Goal: Task Accomplishment & Management: Manage account settings

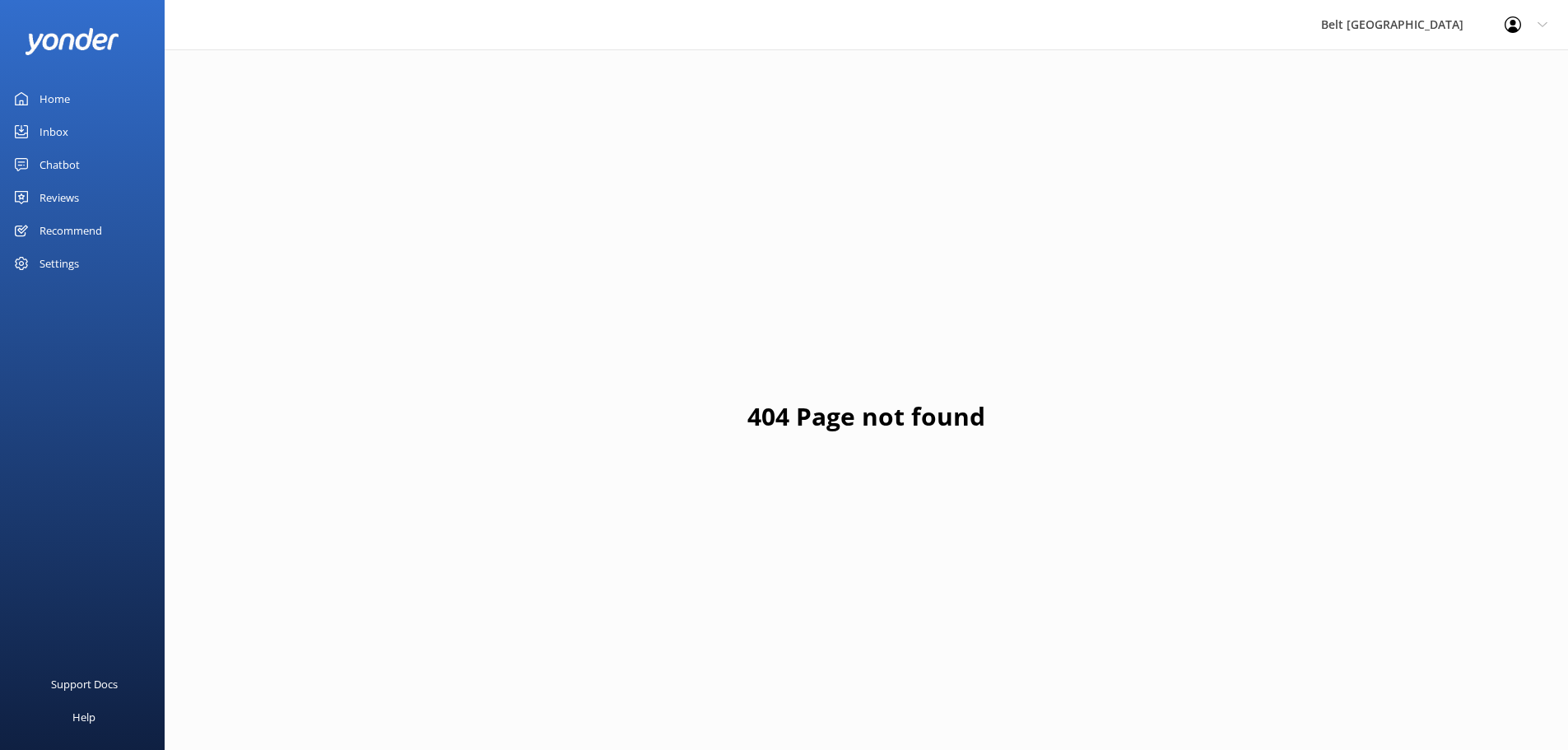
click at [105, 188] on link "Reviews" at bounding box center [82, 197] width 165 height 33
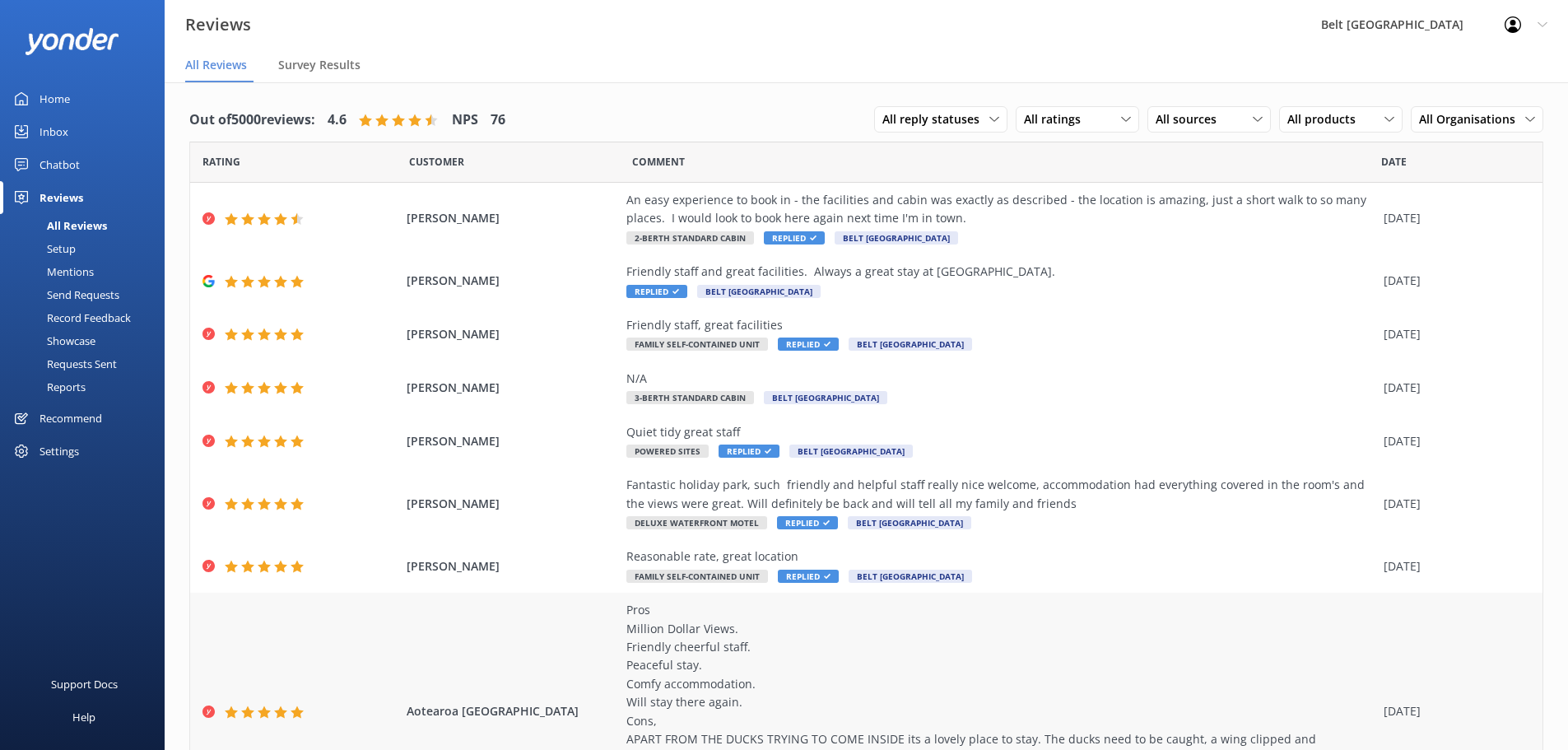
scroll to position [242, 0]
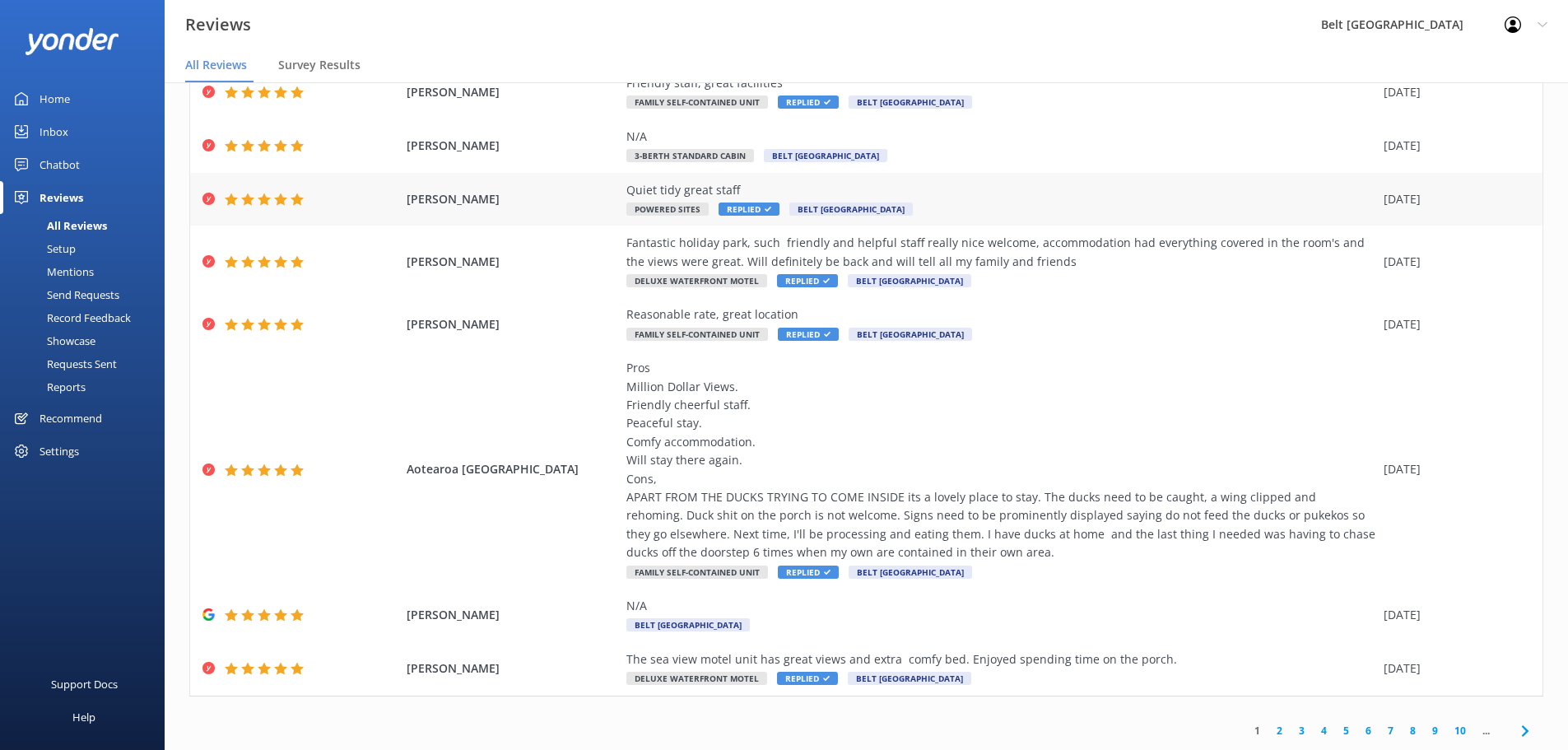
click at [696, 212] on span "Powered Sites" at bounding box center [667, 209] width 82 height 13
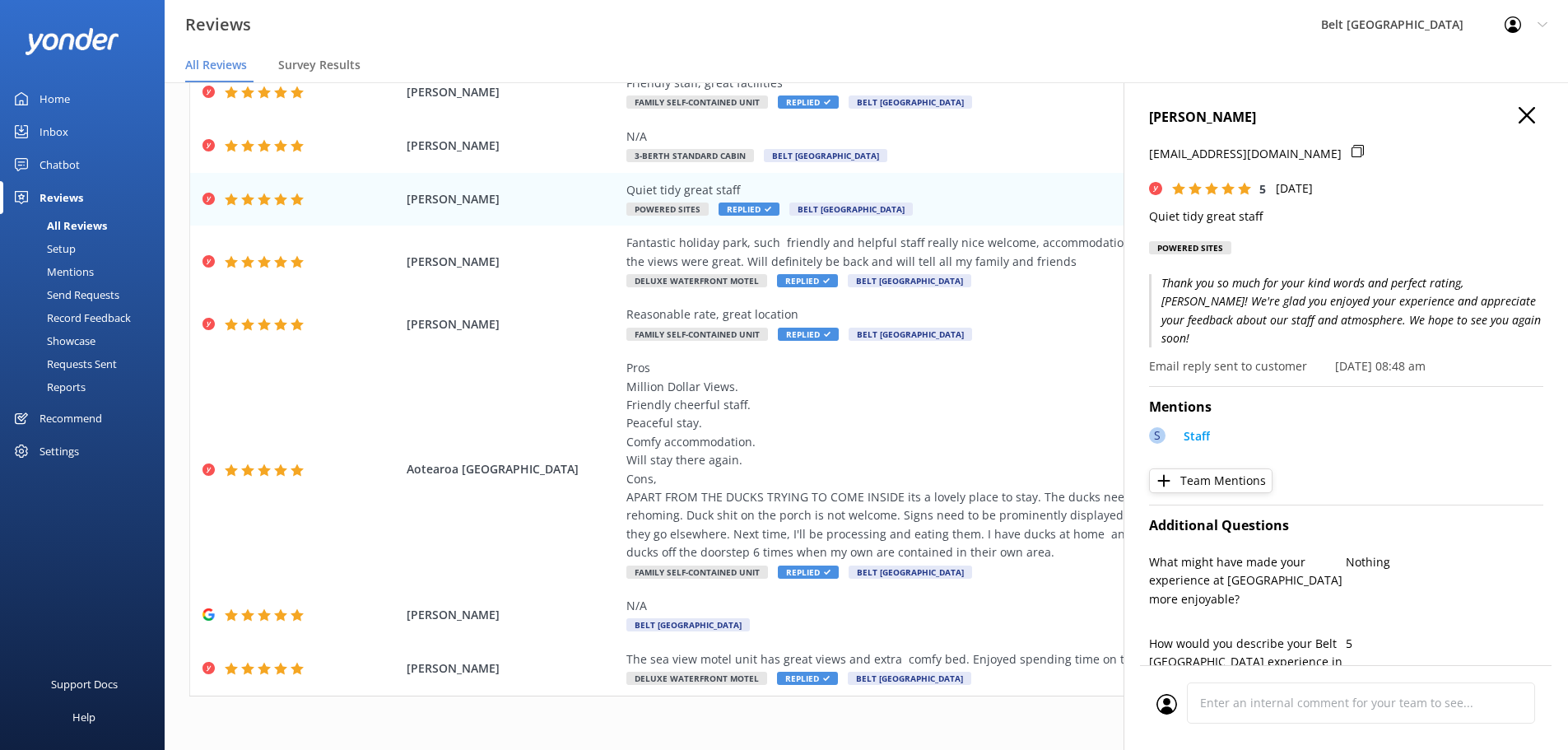
click at [1518, 119] on icon "button" at bounding box center [1527, 115] width 17 height 17
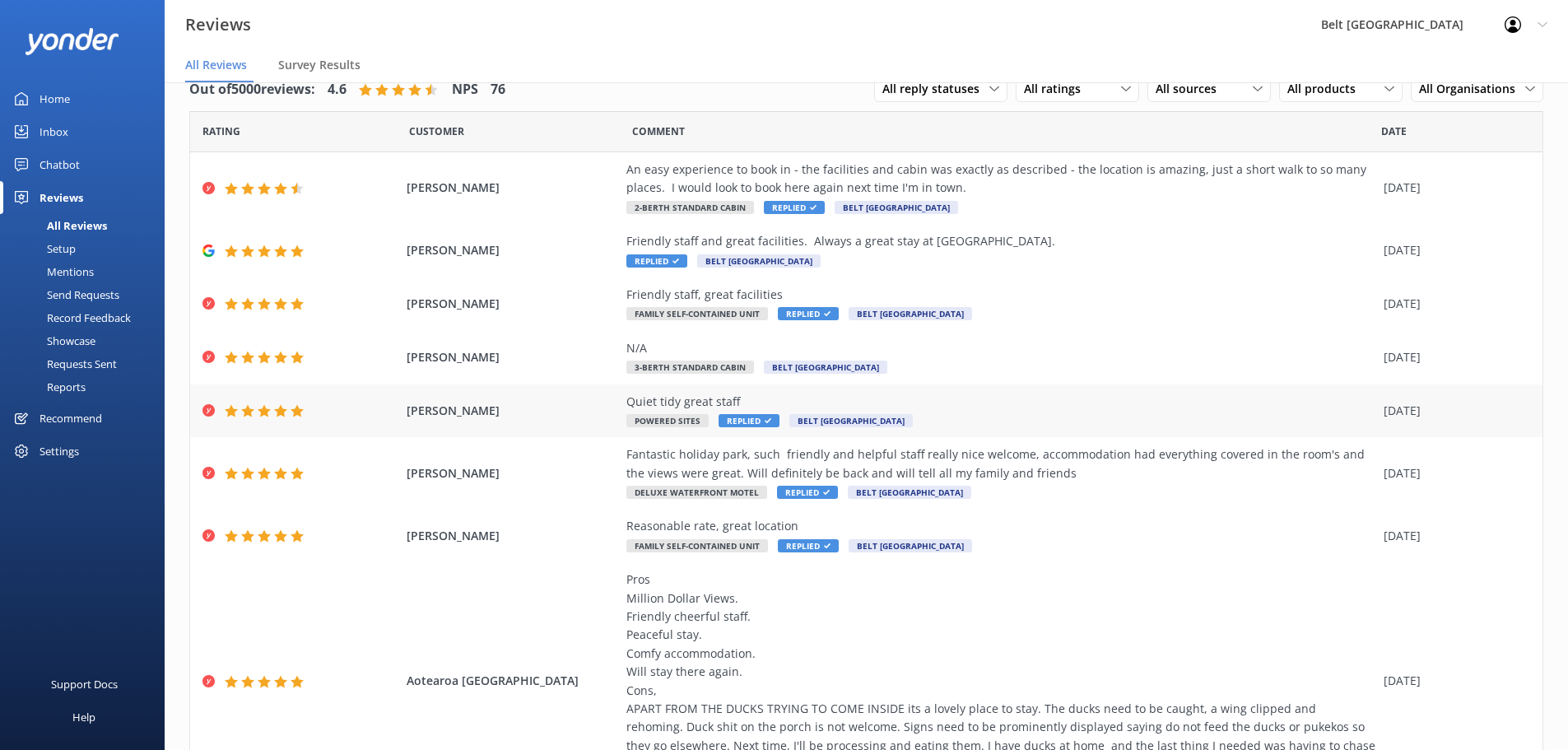
scroll to position [0, 0]
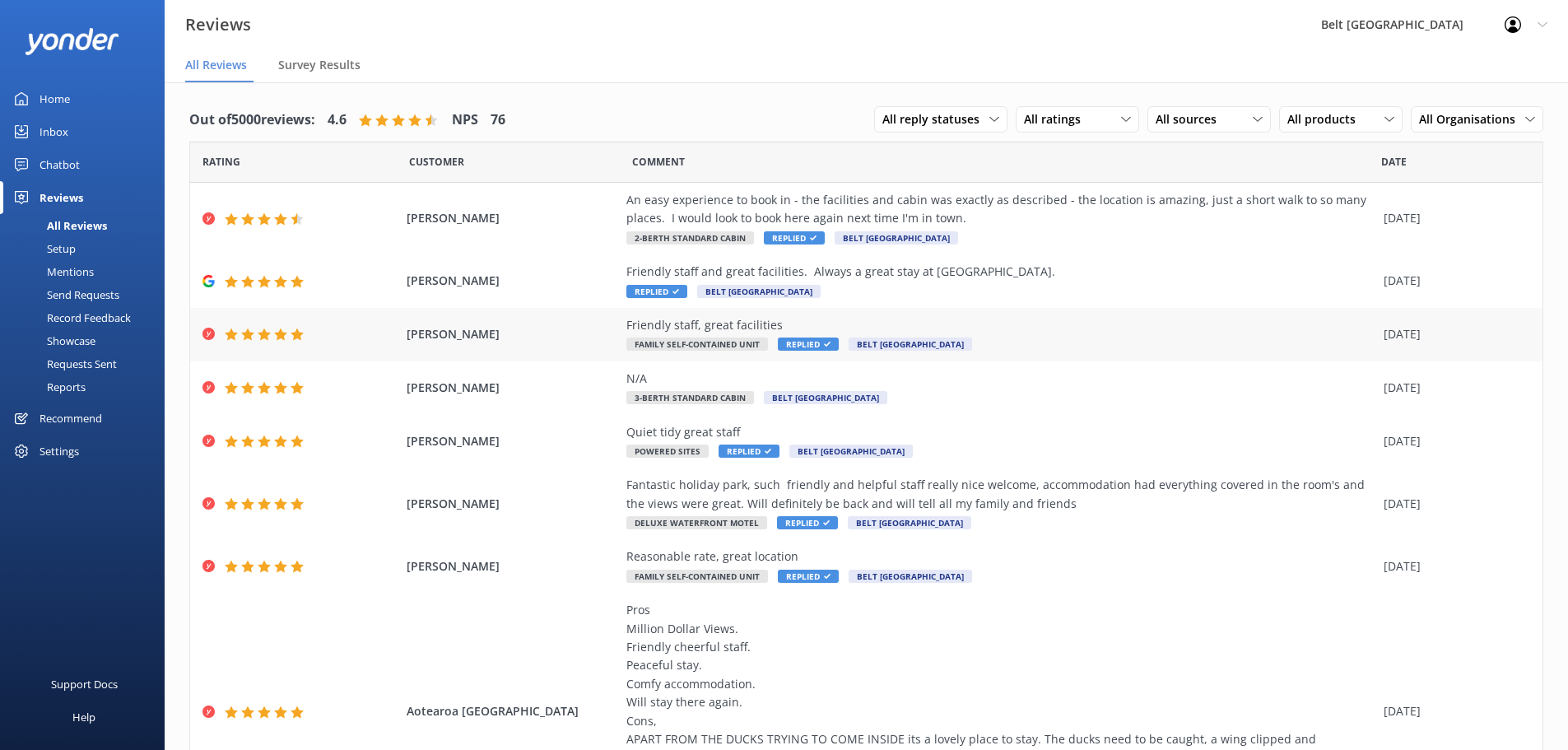
click at [1159, 346] on div "Friendly staff, great facilities Family Self-Contained Unit Replied [GEOGRAPHIC…" at bounding box center [1000, 335] width 749 height 37
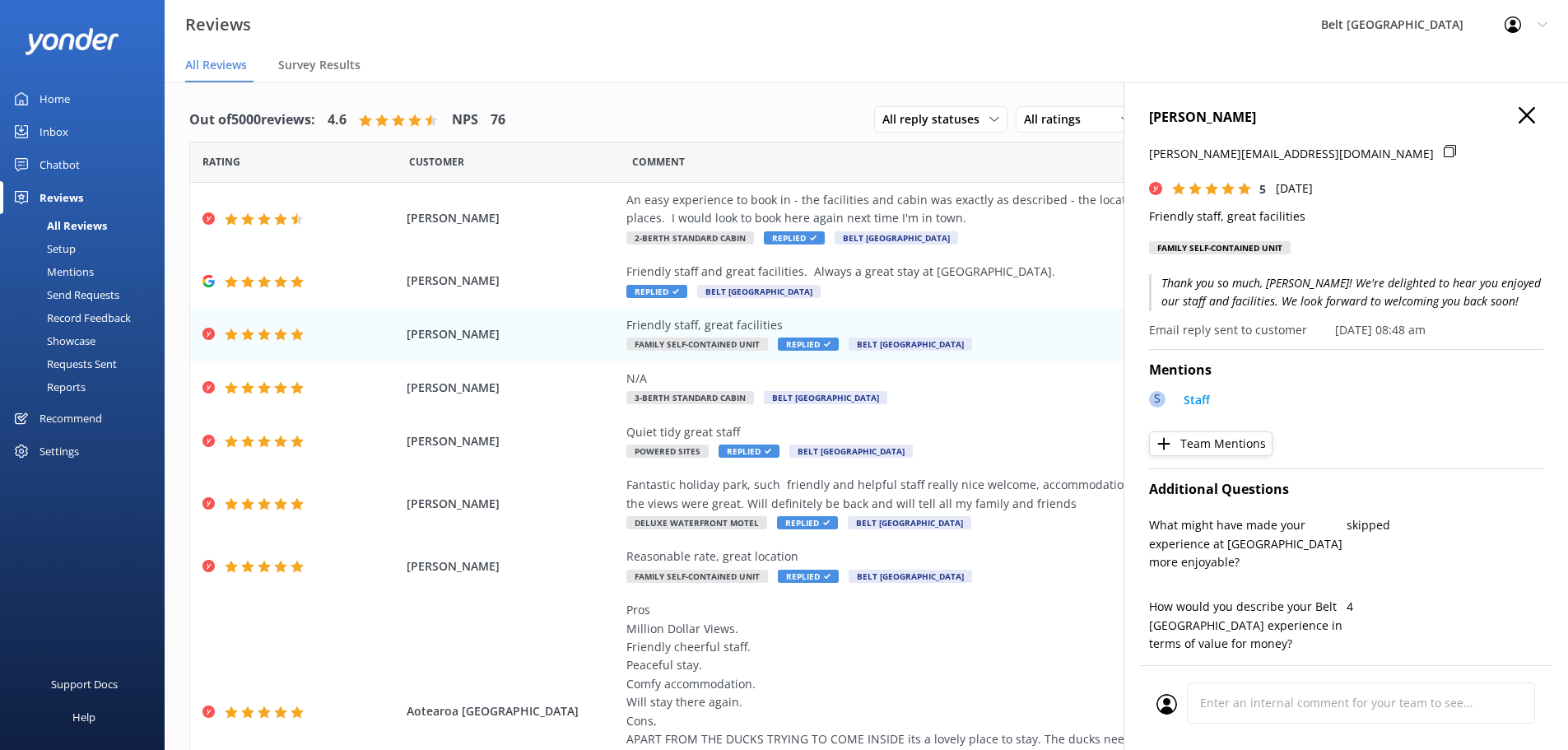
click at [1518, 114] on use "button" at bounding box center [1527, 115] width 17 height 17
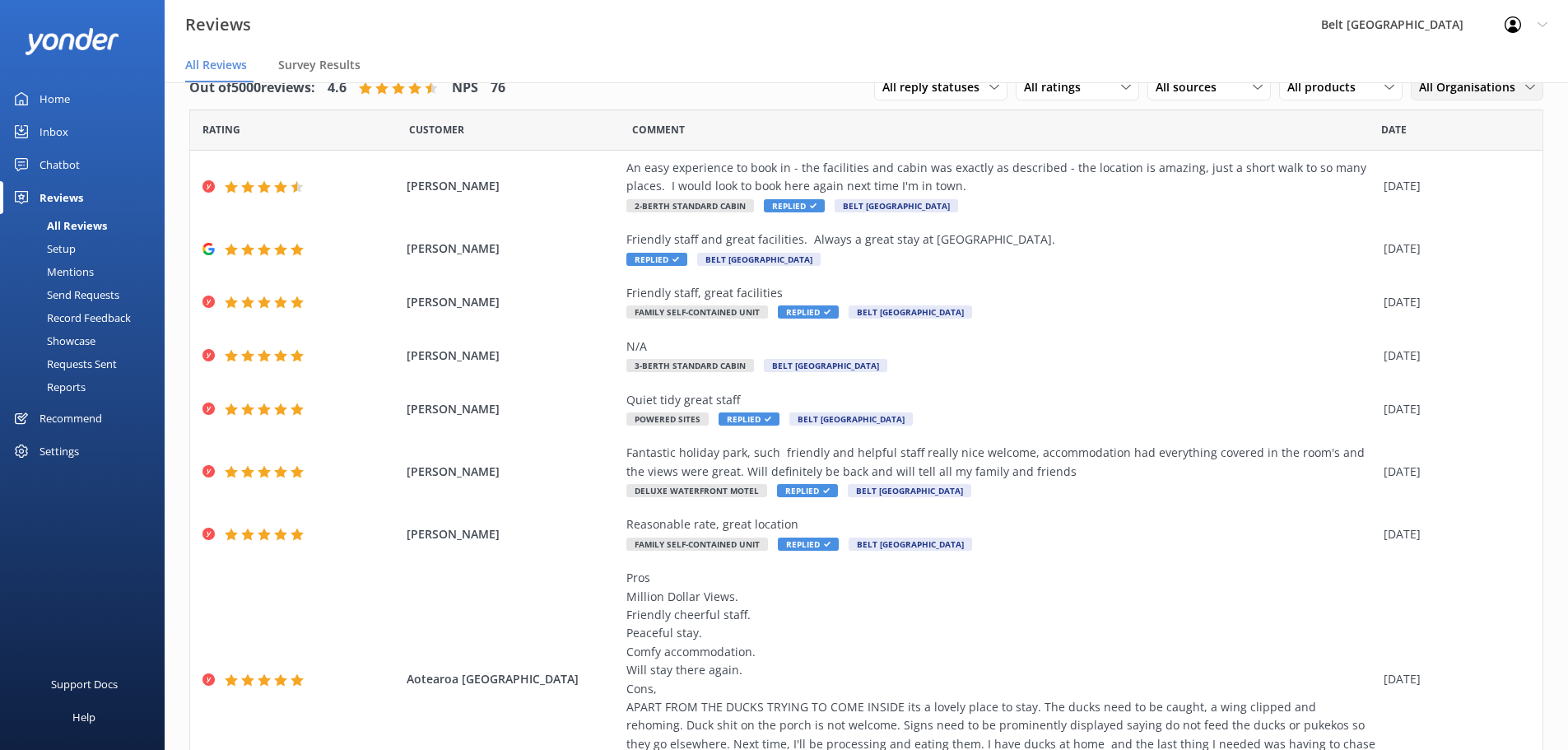
scroll to position [33, 0]
